Goal: Task Accomplishment & Management: Use online tool/utility

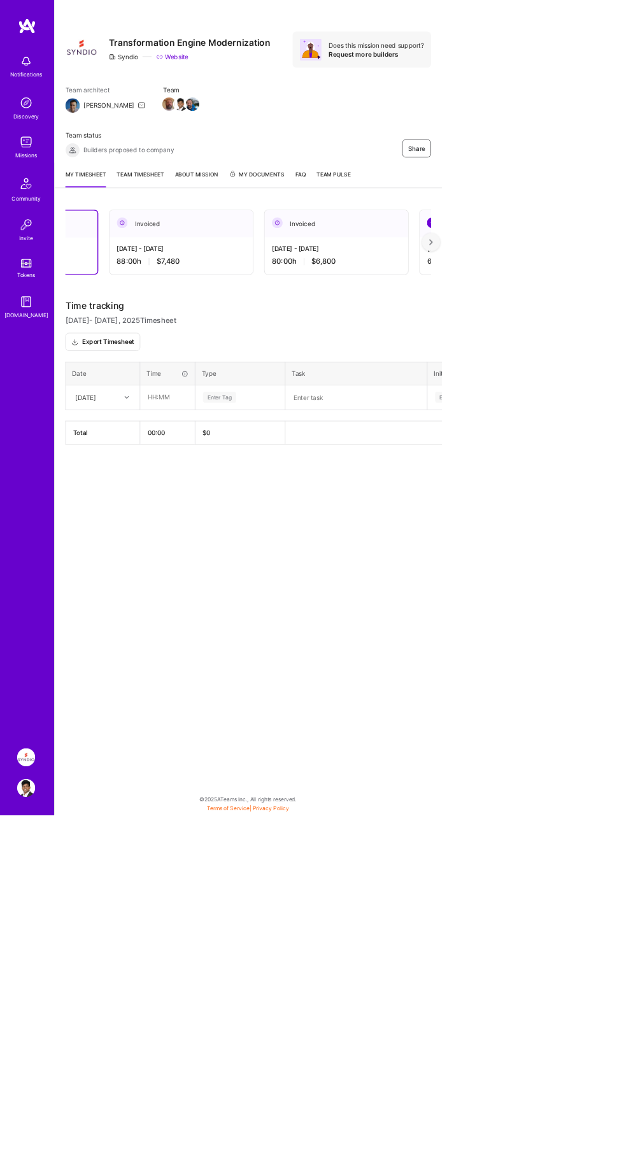
scroll to position [0, 160]
click at [31, 248] on img at bounding box center [37, 259] width 31 height 31
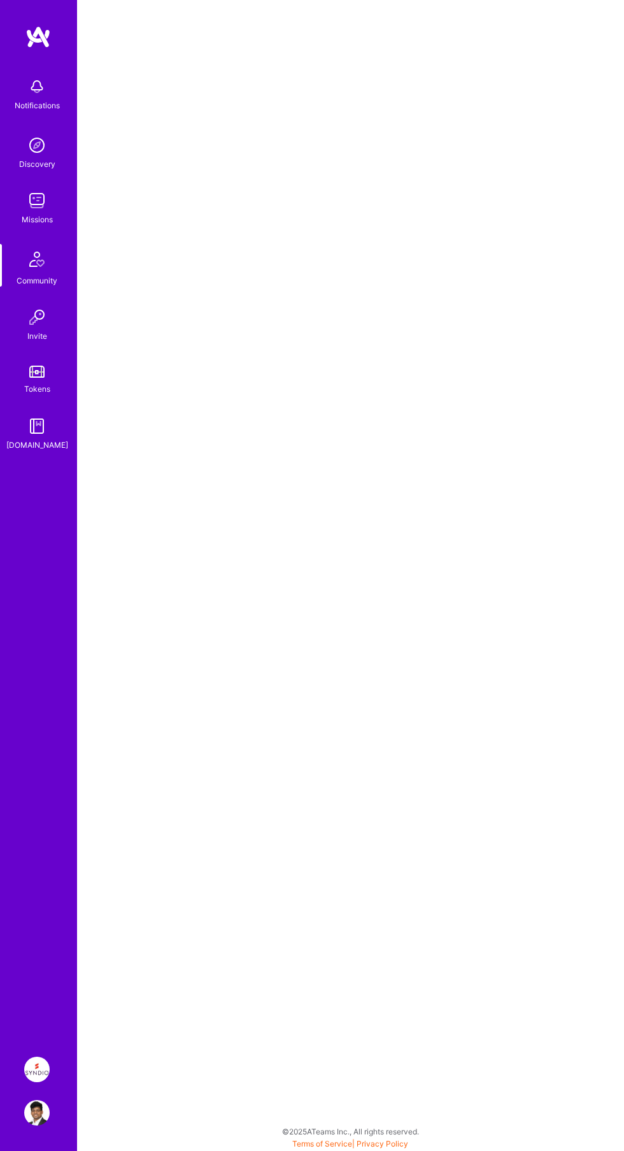
click at [31, 219] on div "Missions" at bounding box center [37, 219] width 31 height 13
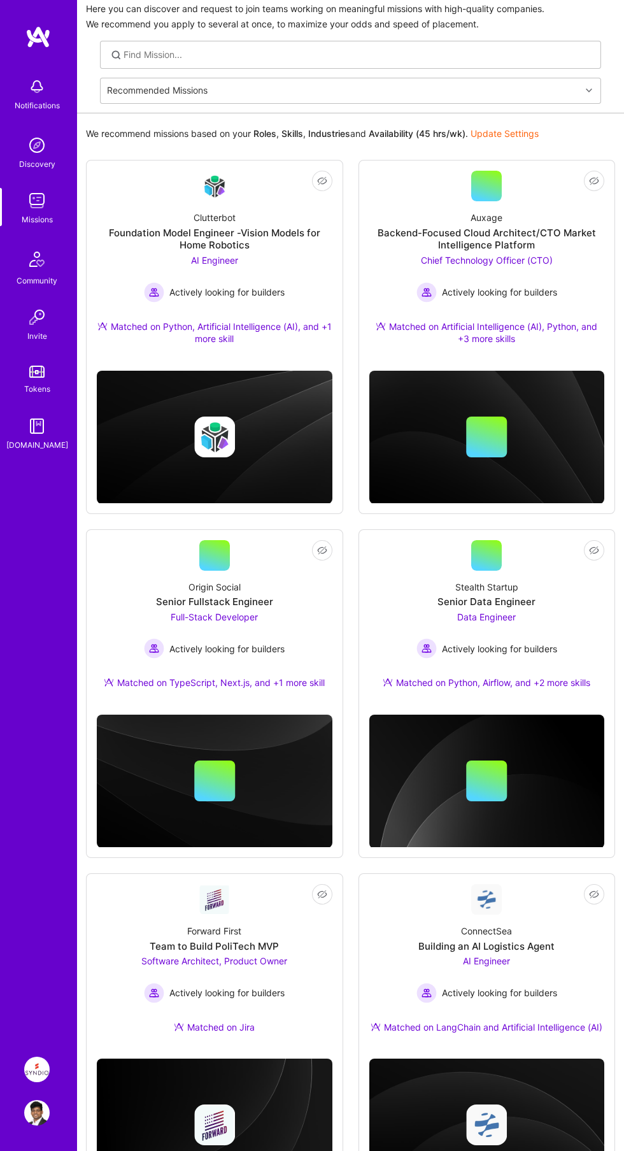
scroll to position [120, 0]
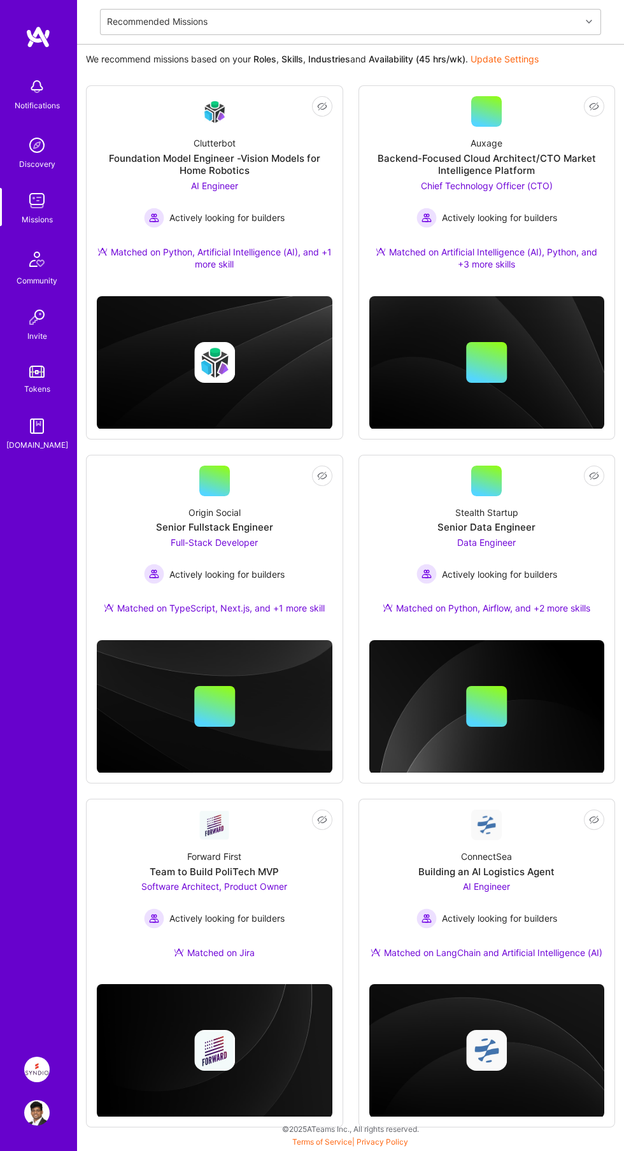
click at [540, 879] on div "ConnectSea Building an AI Logistics Agent AI Engineer Actively looking for buil…" at bounding box center [487, 907] width 236 height 134
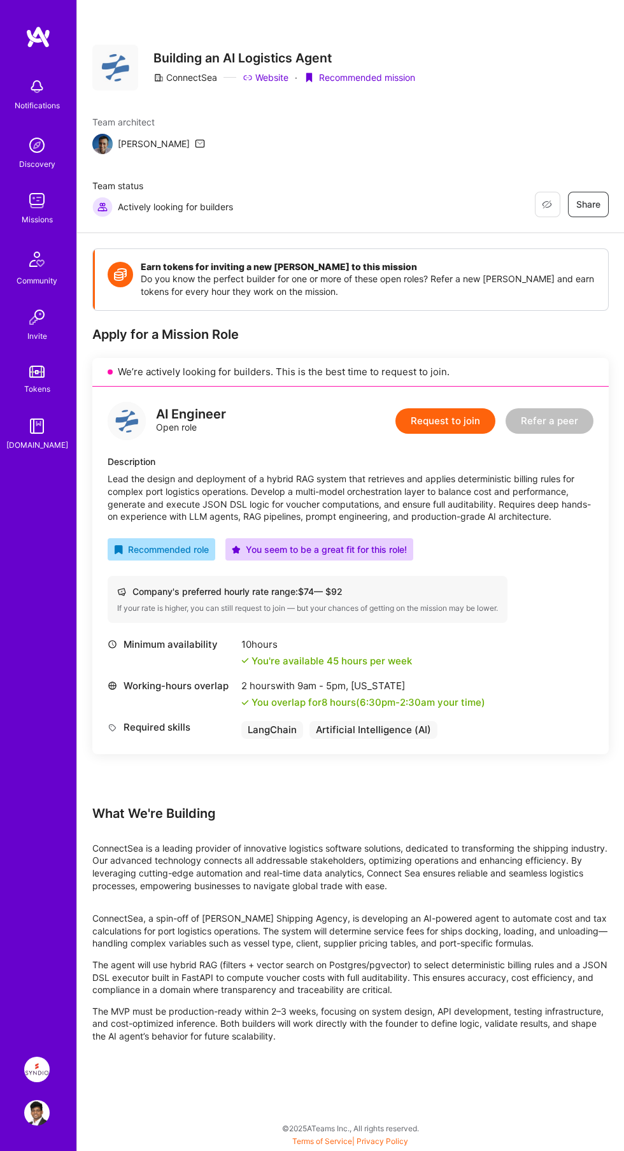
scroll to position [511, 0]
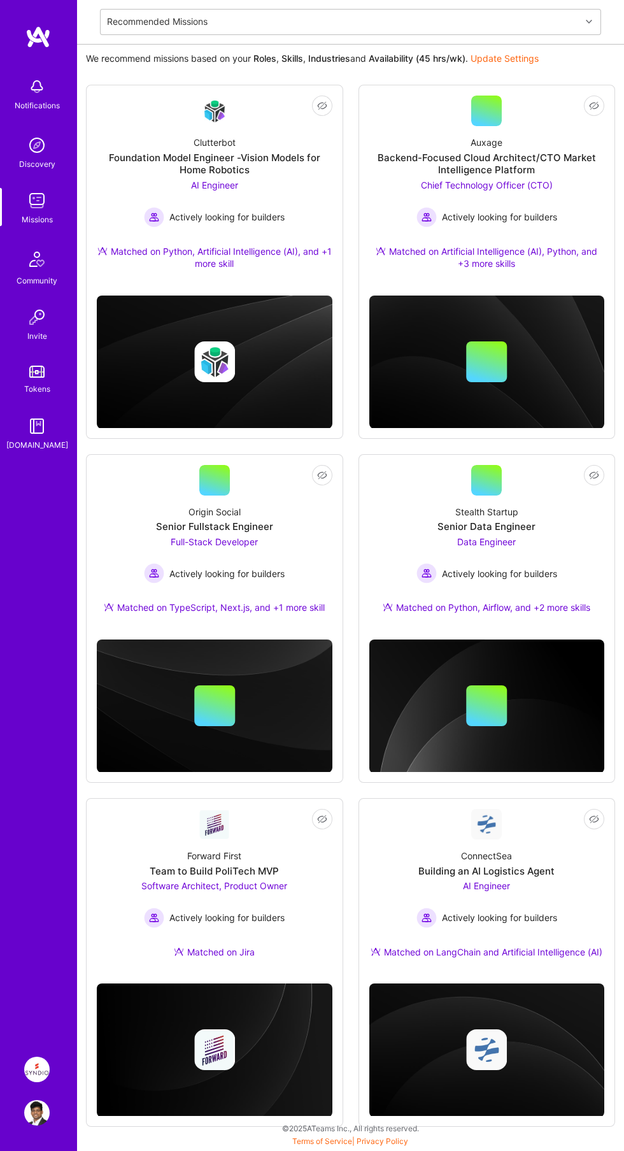
scroll to position [24, 0]
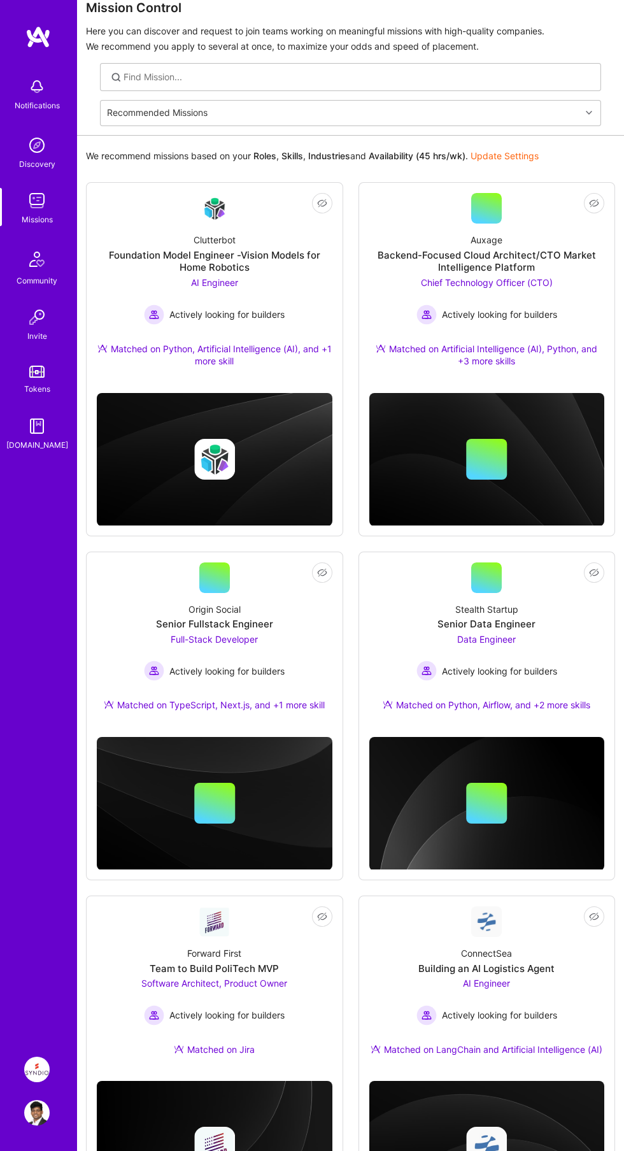
click at [300, 1013] on div "Forward First Team to Build PoliTech MVP Software Architect, Product Owner Acti…" at bounding box center [215, 1004] width 236 height 134
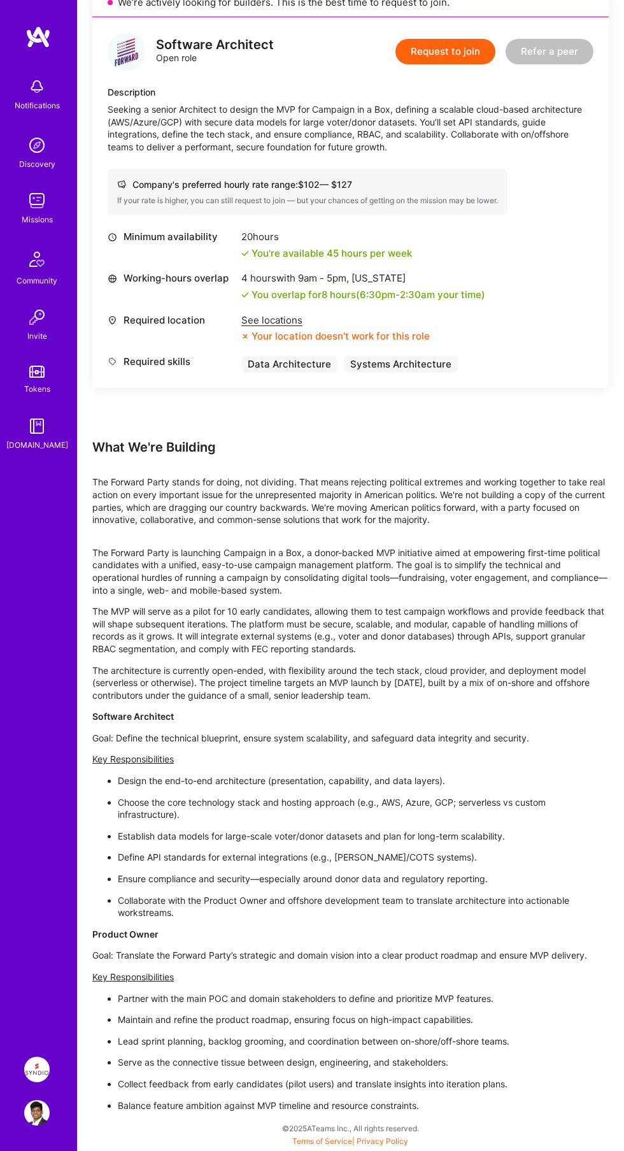
scroll to position [945, 0]
click at [267, 327] on div "See locations" at bounding box center [335, 320] width 188 height 13
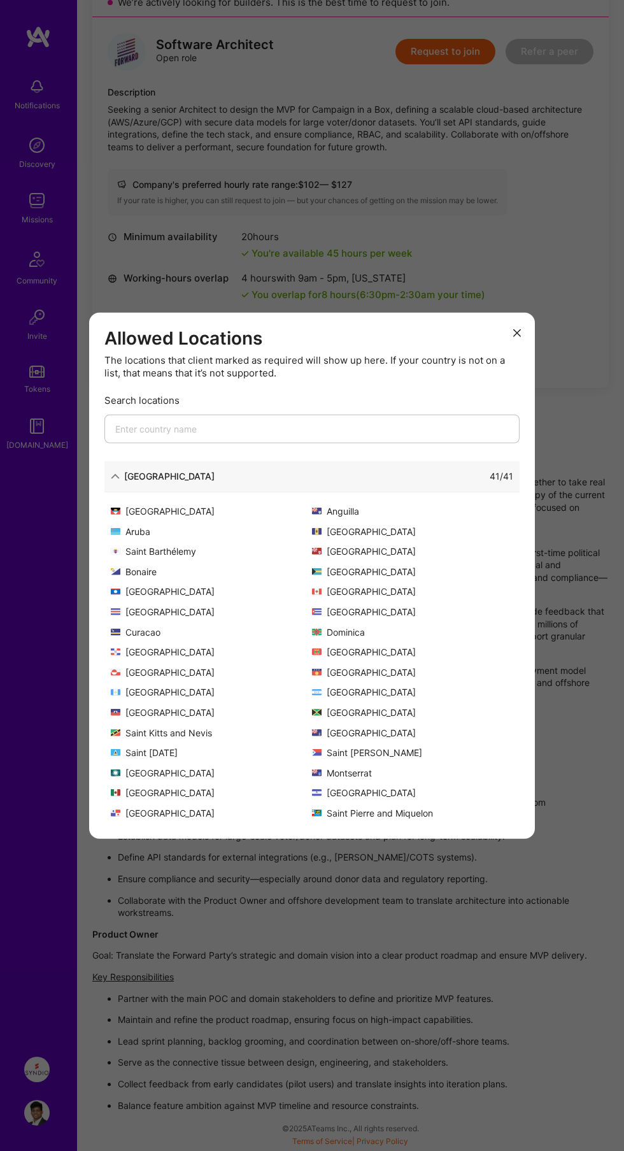
click at [115, 481] on icon "modal" at bounding box center [115, 476] width 9 height 9
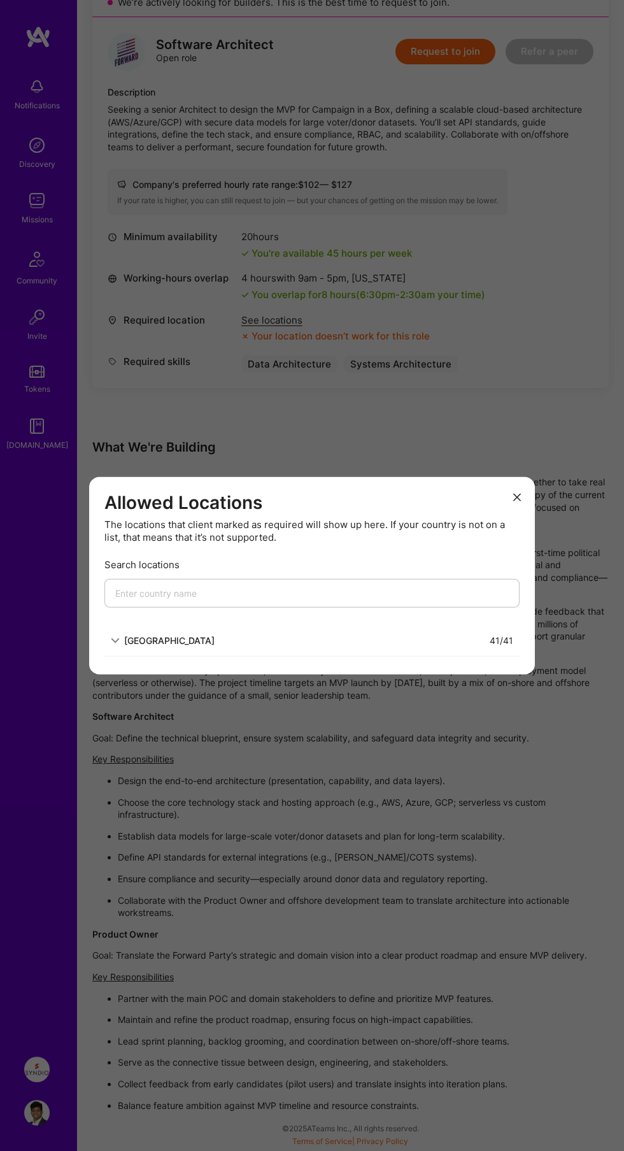
click at [427, 933] on div "Allowed Locations The locations that client marked as required will show up her…" at bounding box center [312, 575] width 624 height 1151
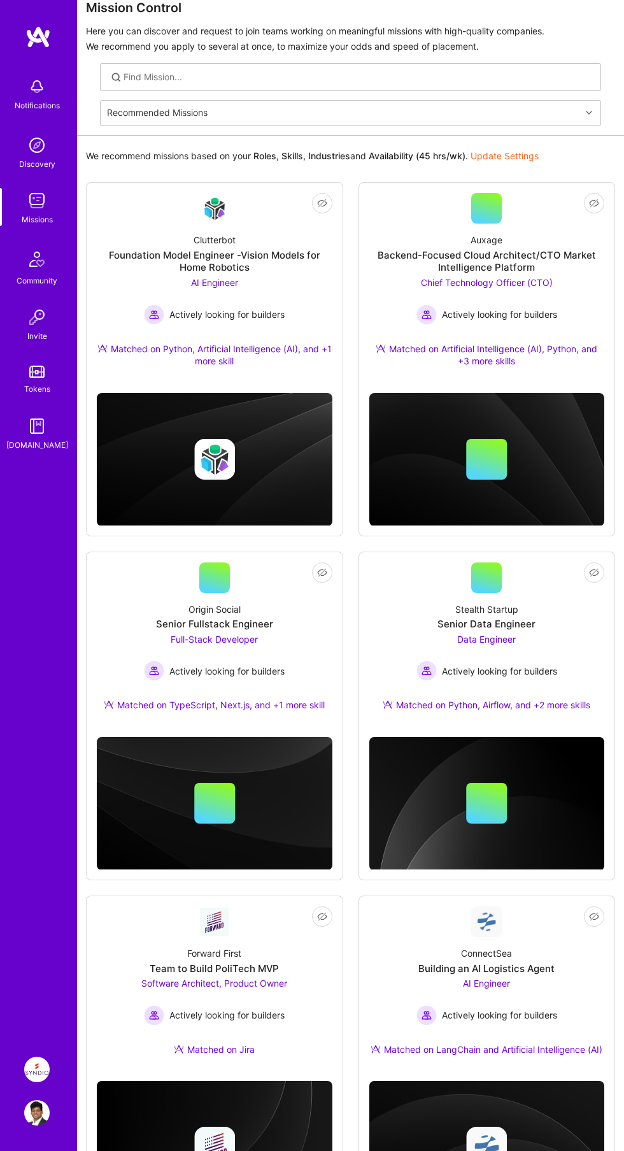
scroll to position [52, 0]
